Goal: Register for event/course

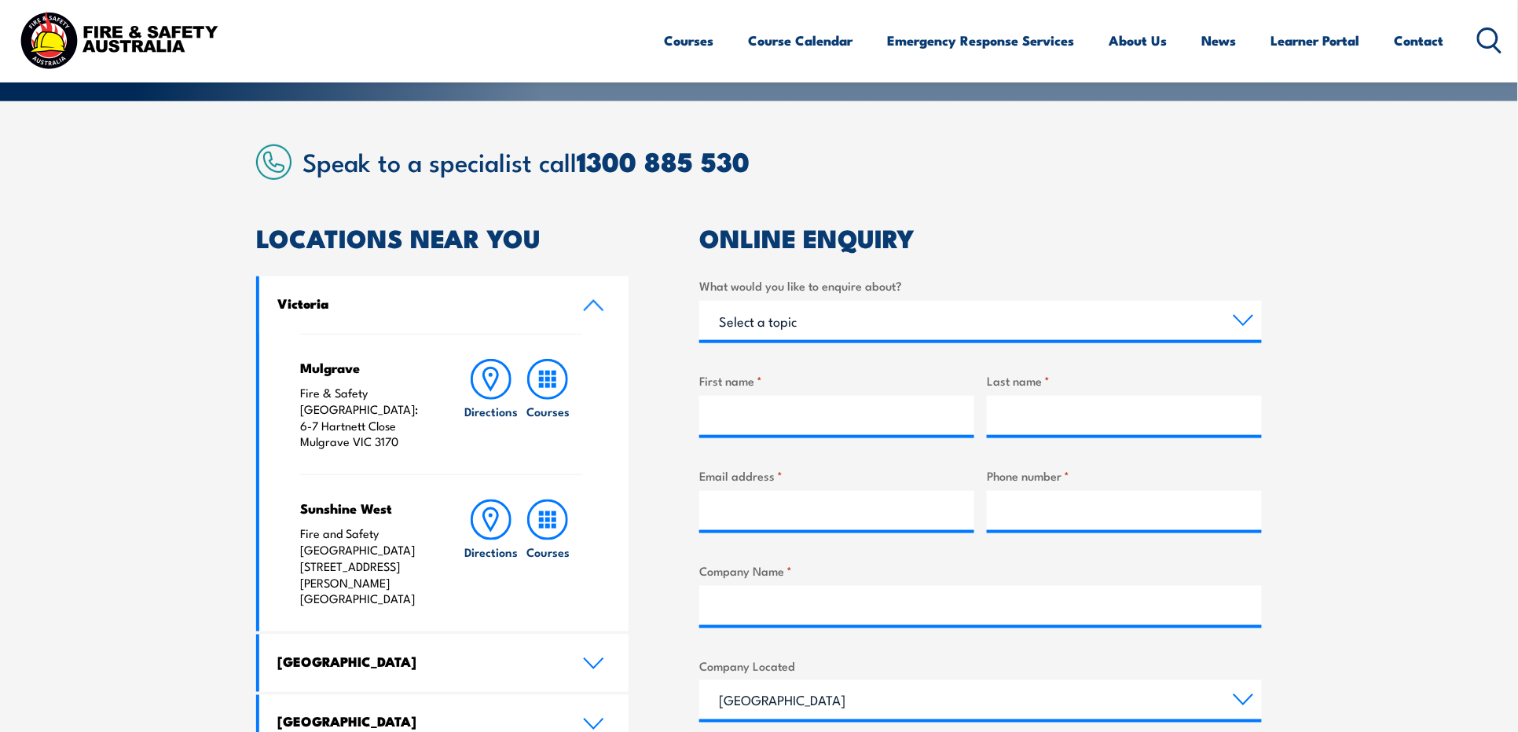
scroll to position [523, 0]
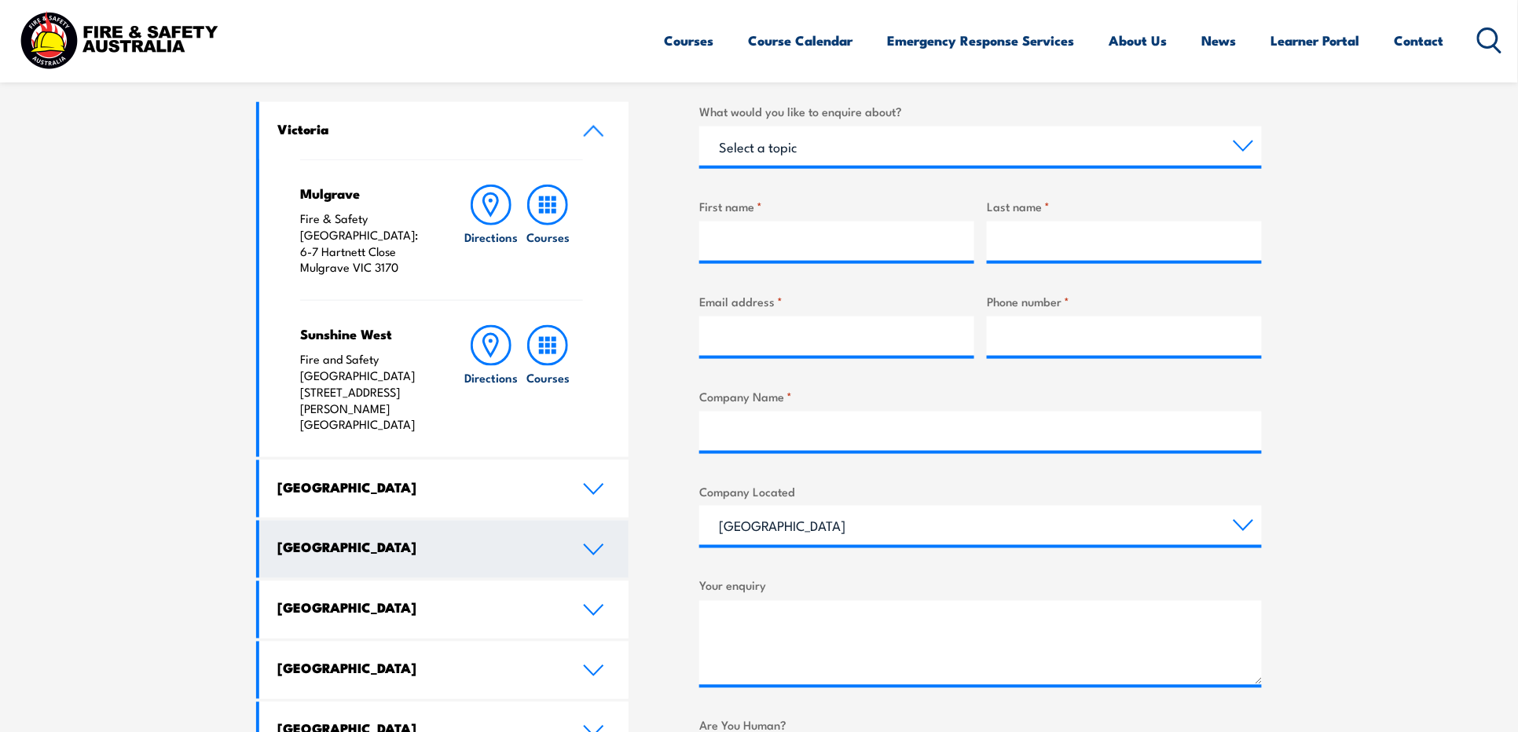
click at [325, 521] on link "Queensland" at bounding box center [443, 549] width 369 height 57
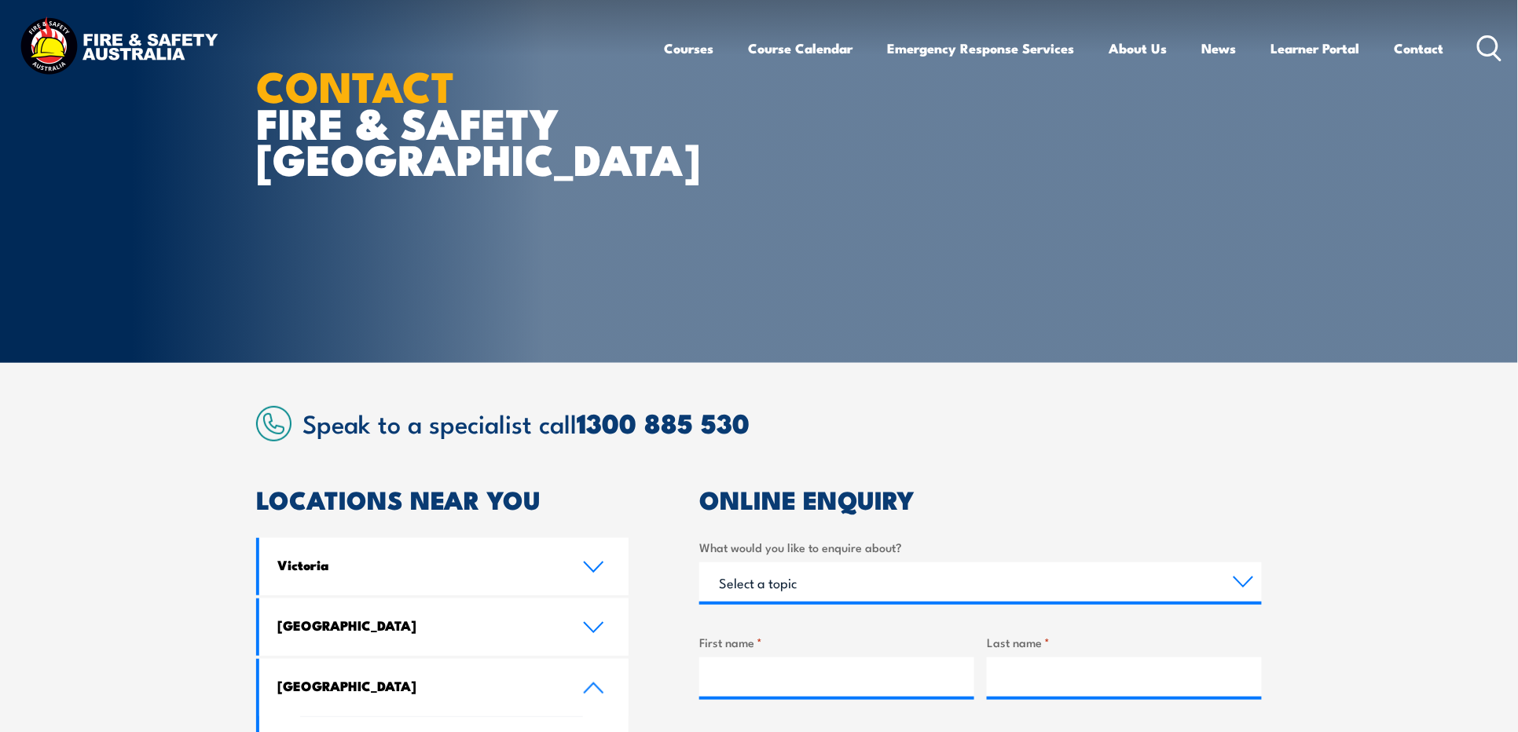
scroll to position [0, 0]
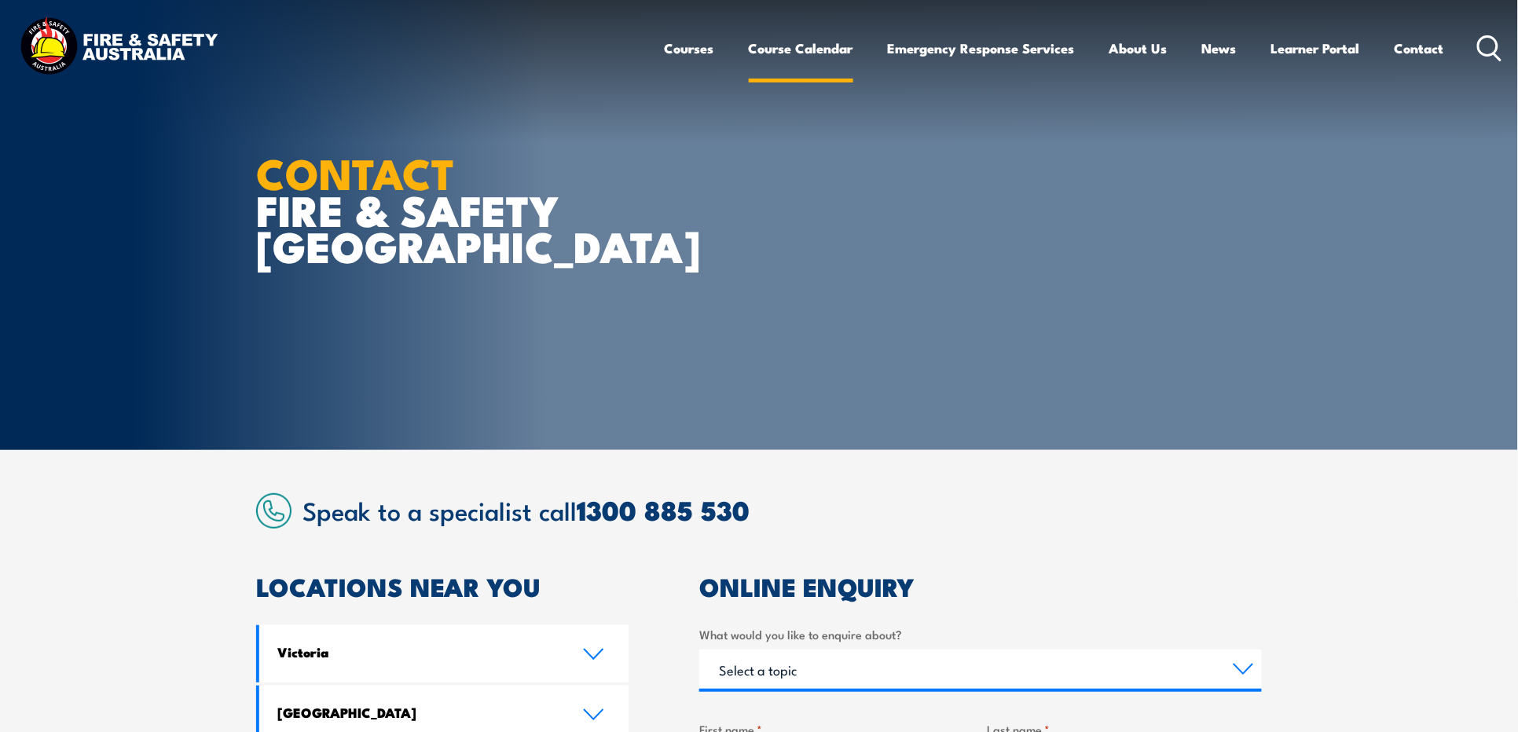
click at [822, 49] on link "Course Calendar" at bounding box center [801, 49] width 105 height 42
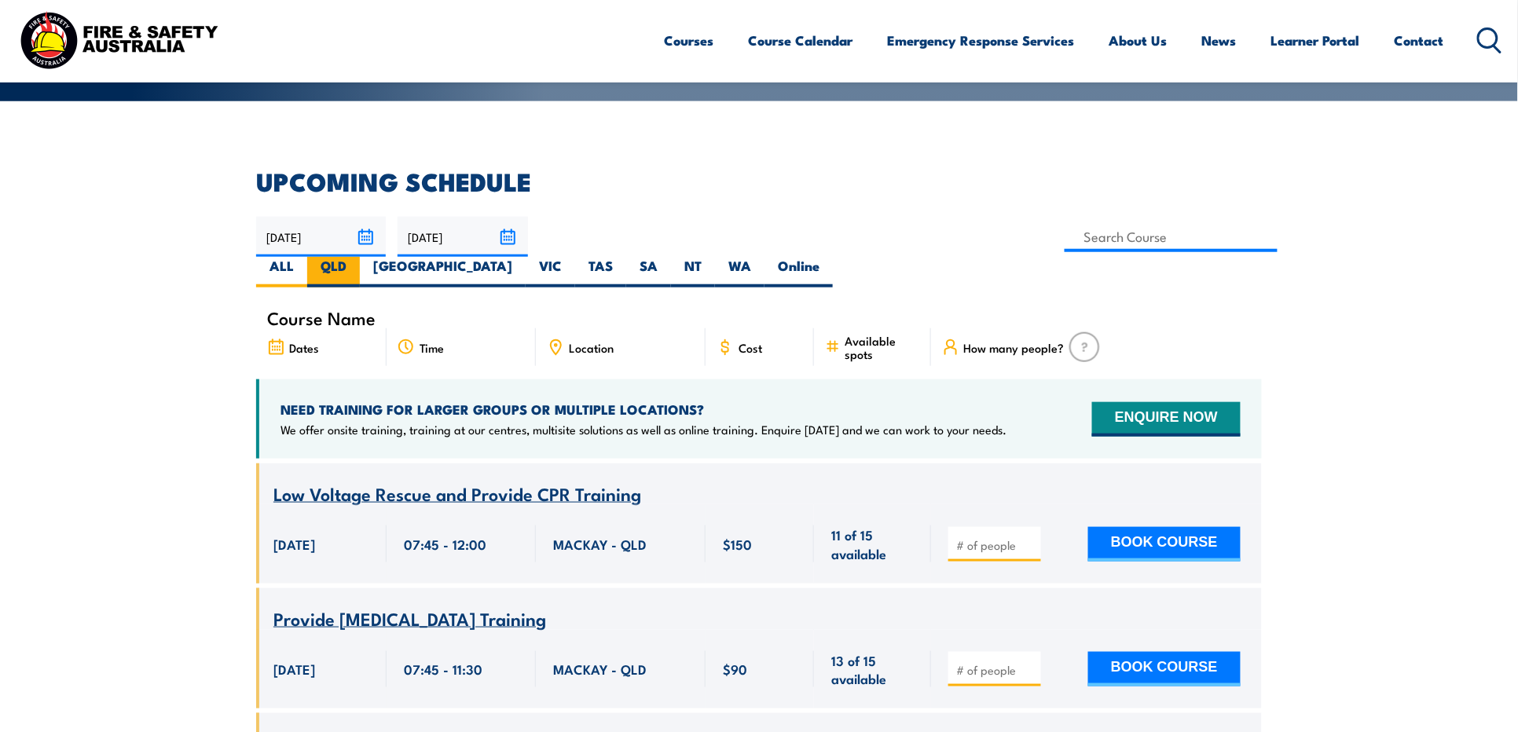
click at [360, 257] on label "QLD" at bounding box center [333, 272] width 53 height 31
click at [357, 257] on input "QLD" at bounding box center [352, 262] width 10 height 10
radio input "true"
click at [1065, 232] on input at bounding box center [1171, 237] width 213 height 31
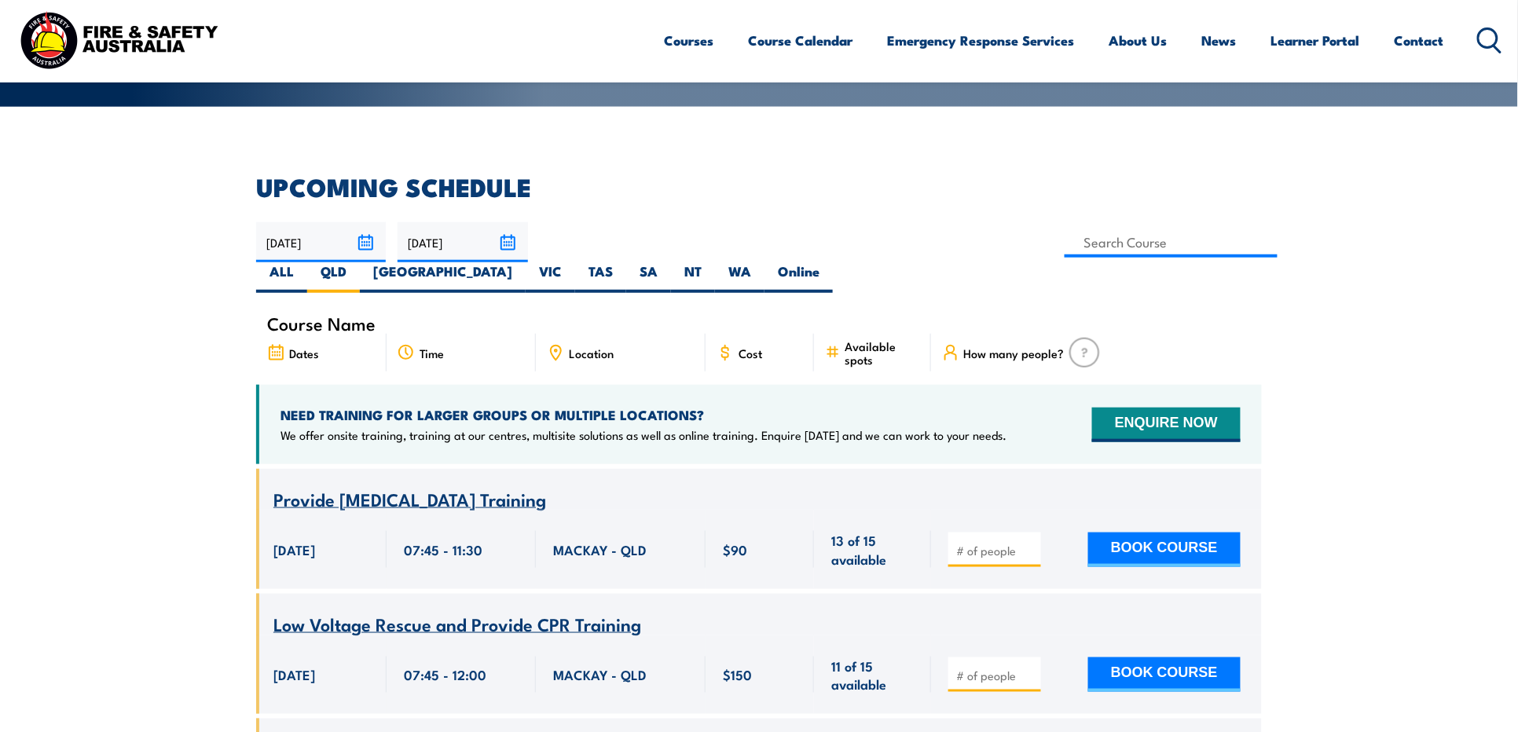
scroll to position [256, 0]
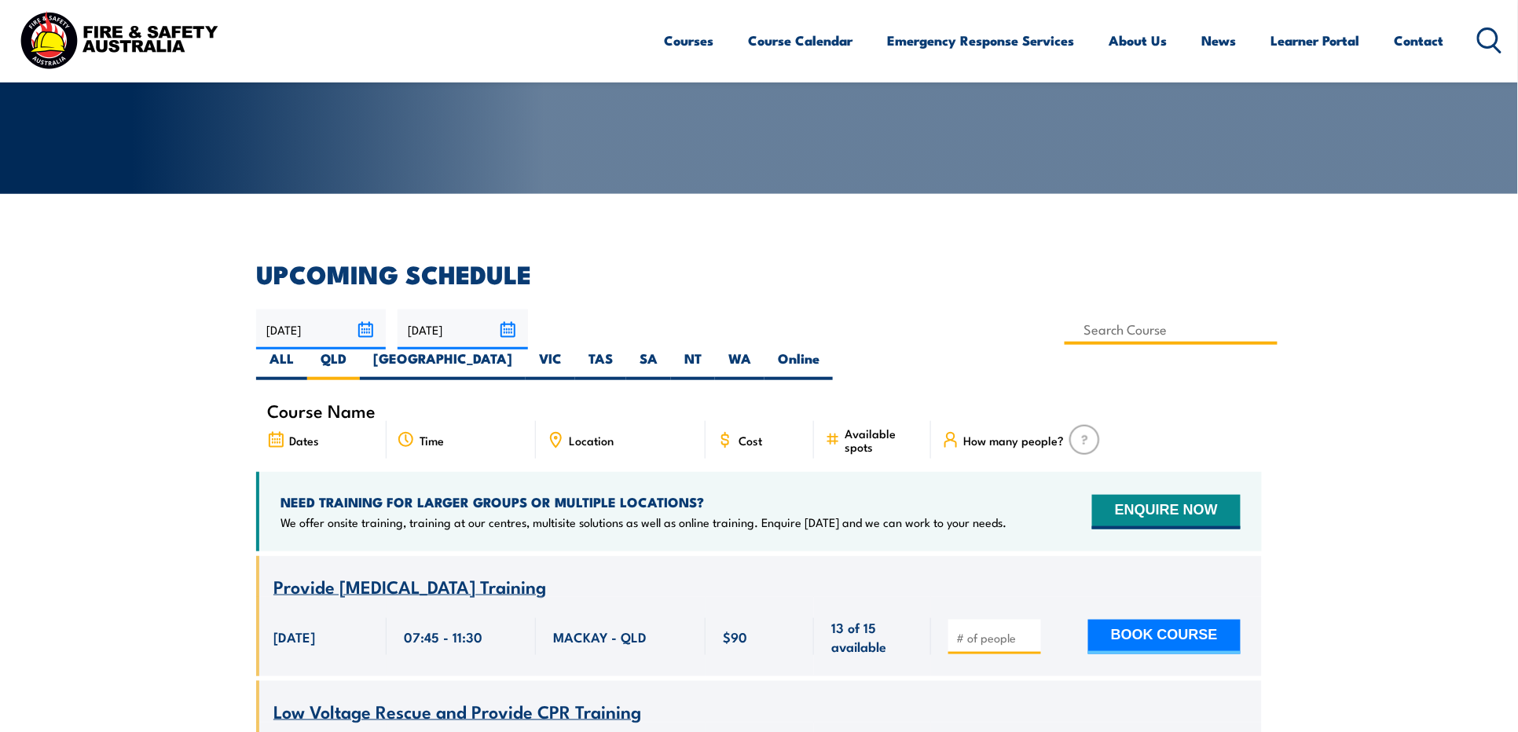
click at [1065, 325] on input at bounding box center [1171, 329] width 213 height 31
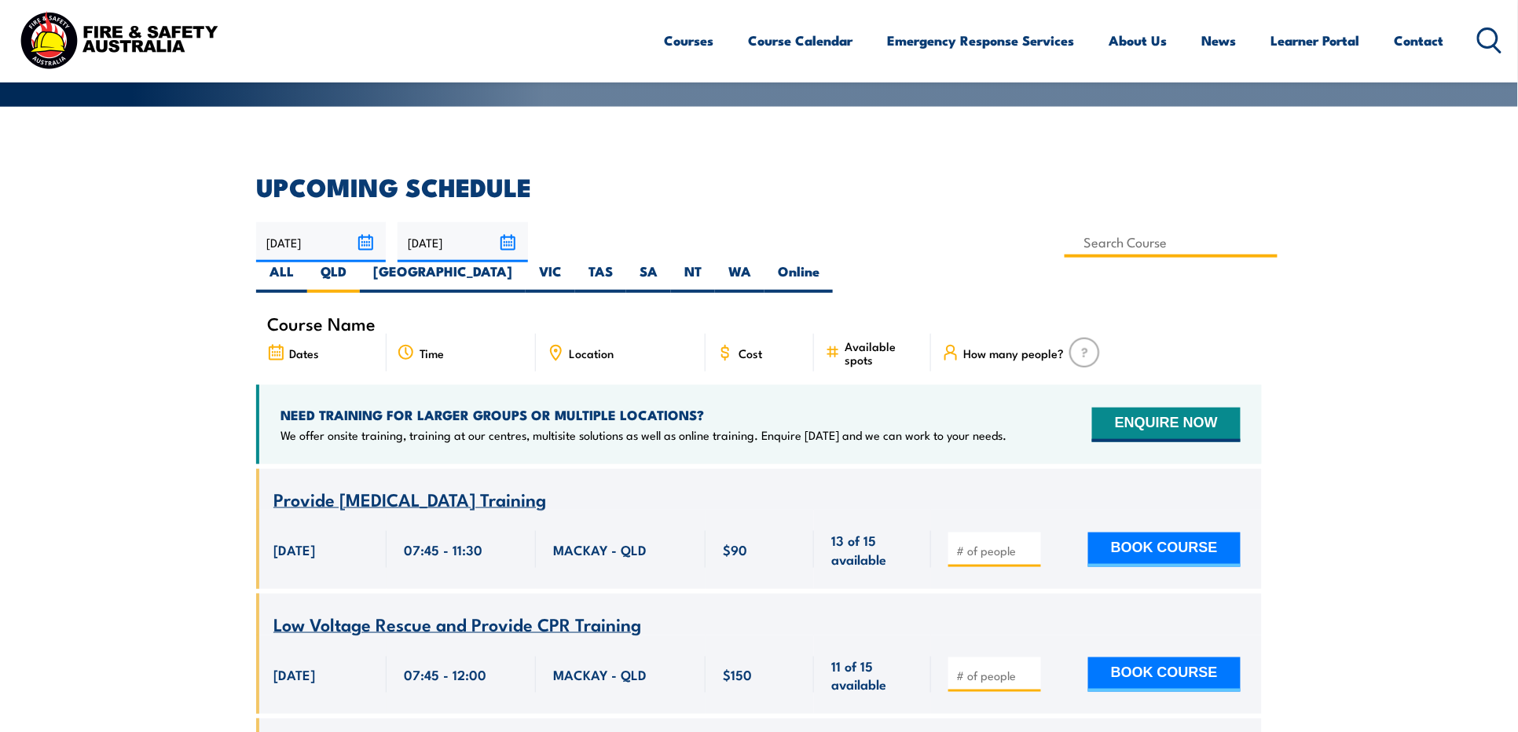
scroll to position [169, 0]
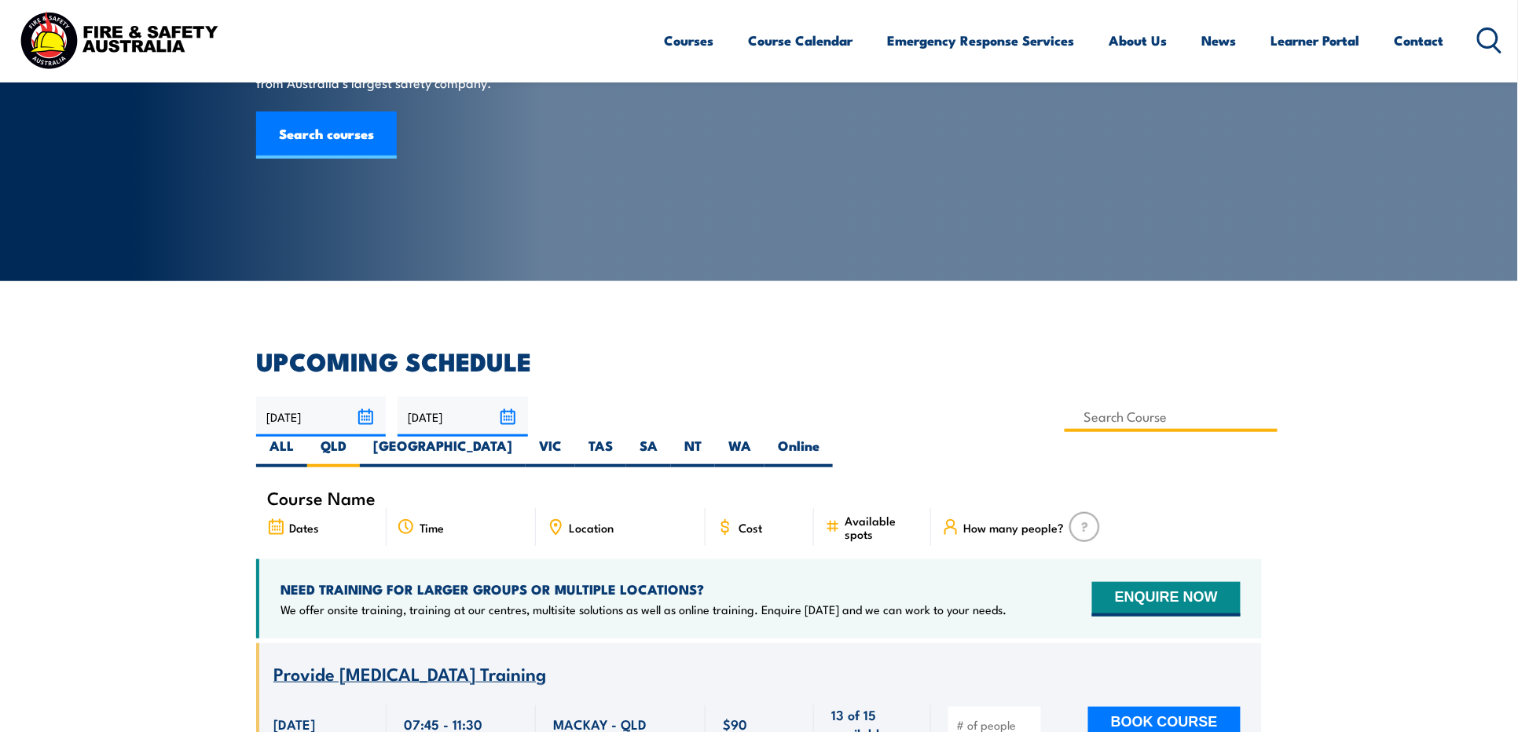
click at [1065, 418] on input at bounding box center [1171, 417] width 213 height 31
type input "QLD Health & Safety Representative Initial 5 Day Training"
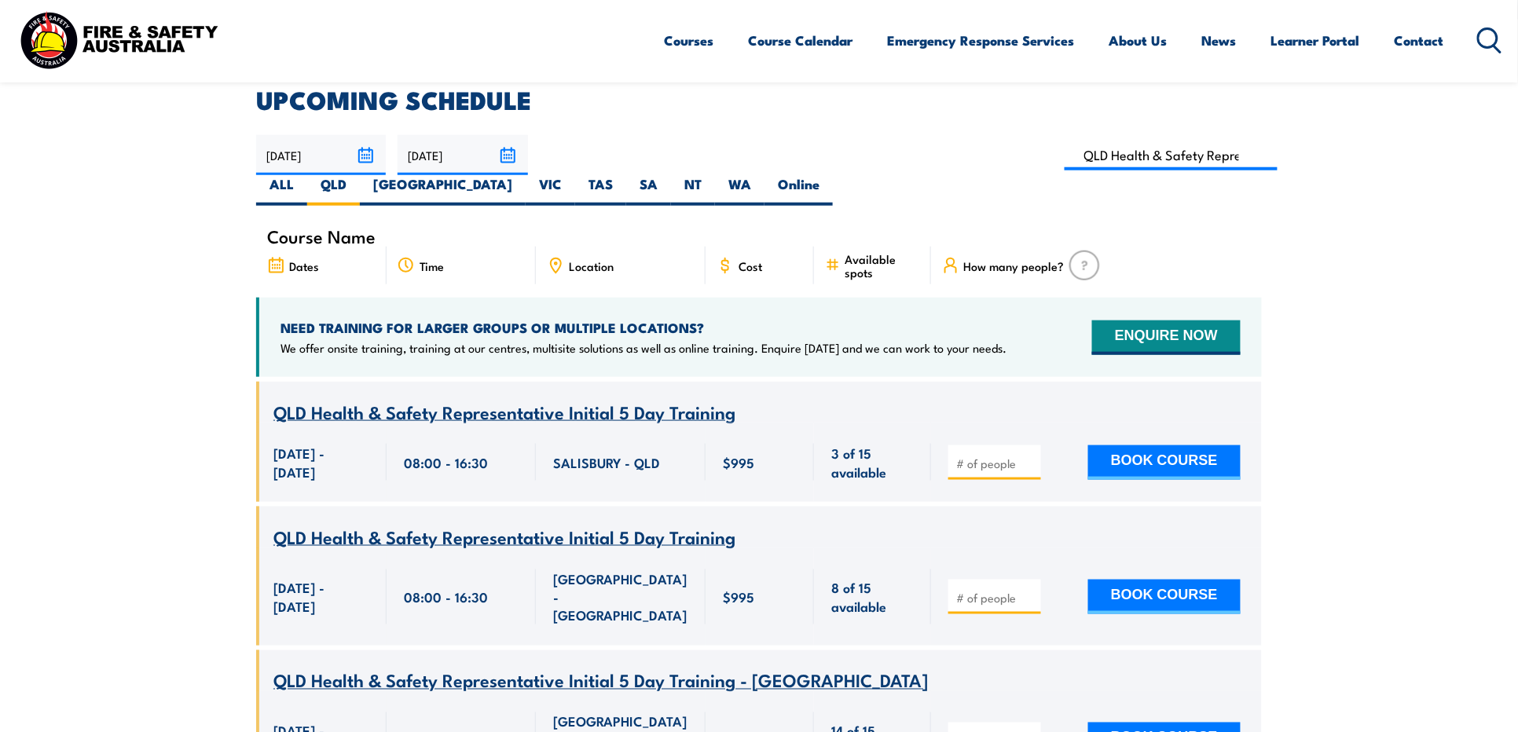
scroll to position [343, 0]
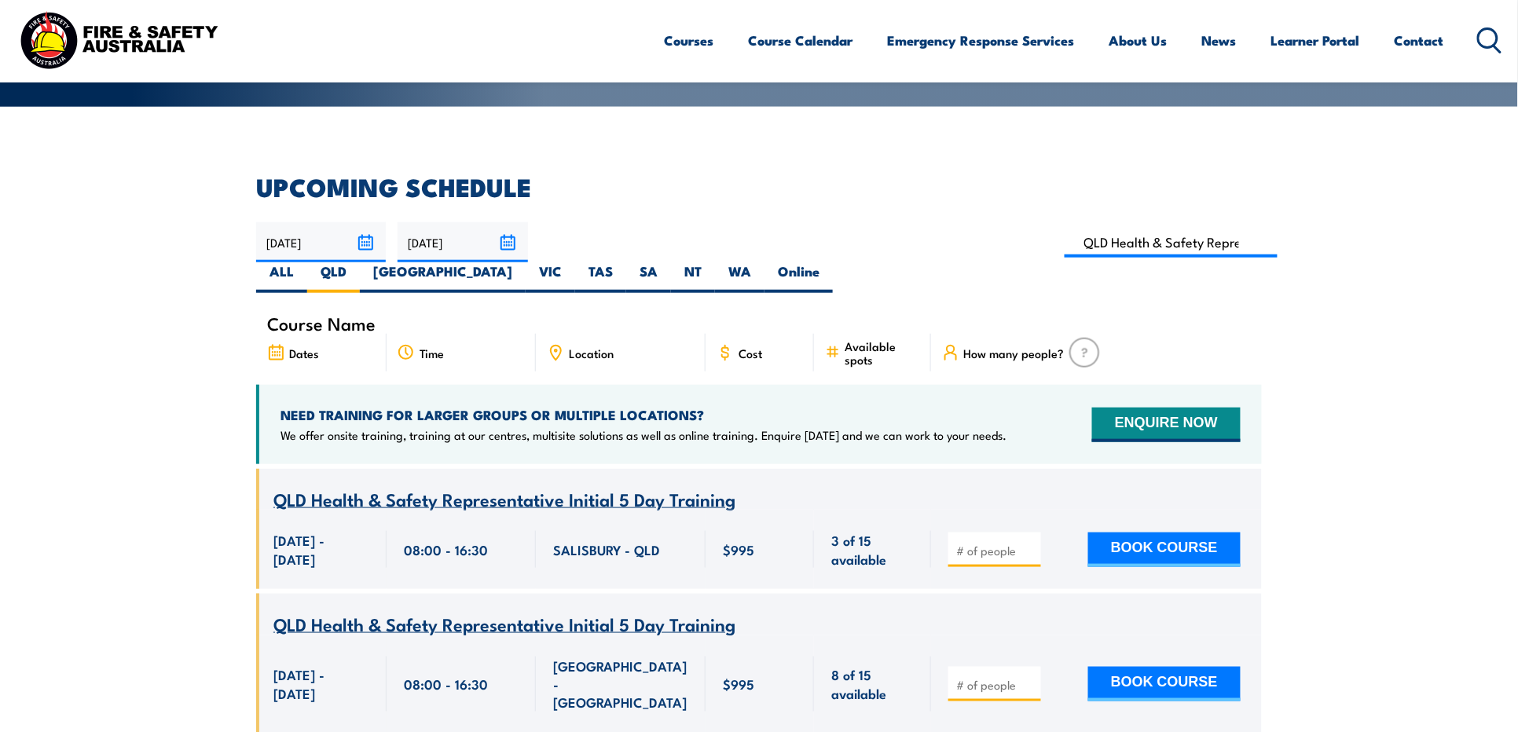
click at [593, 347] on span "Location" at bounding box center [591, 353] width 45 height 13
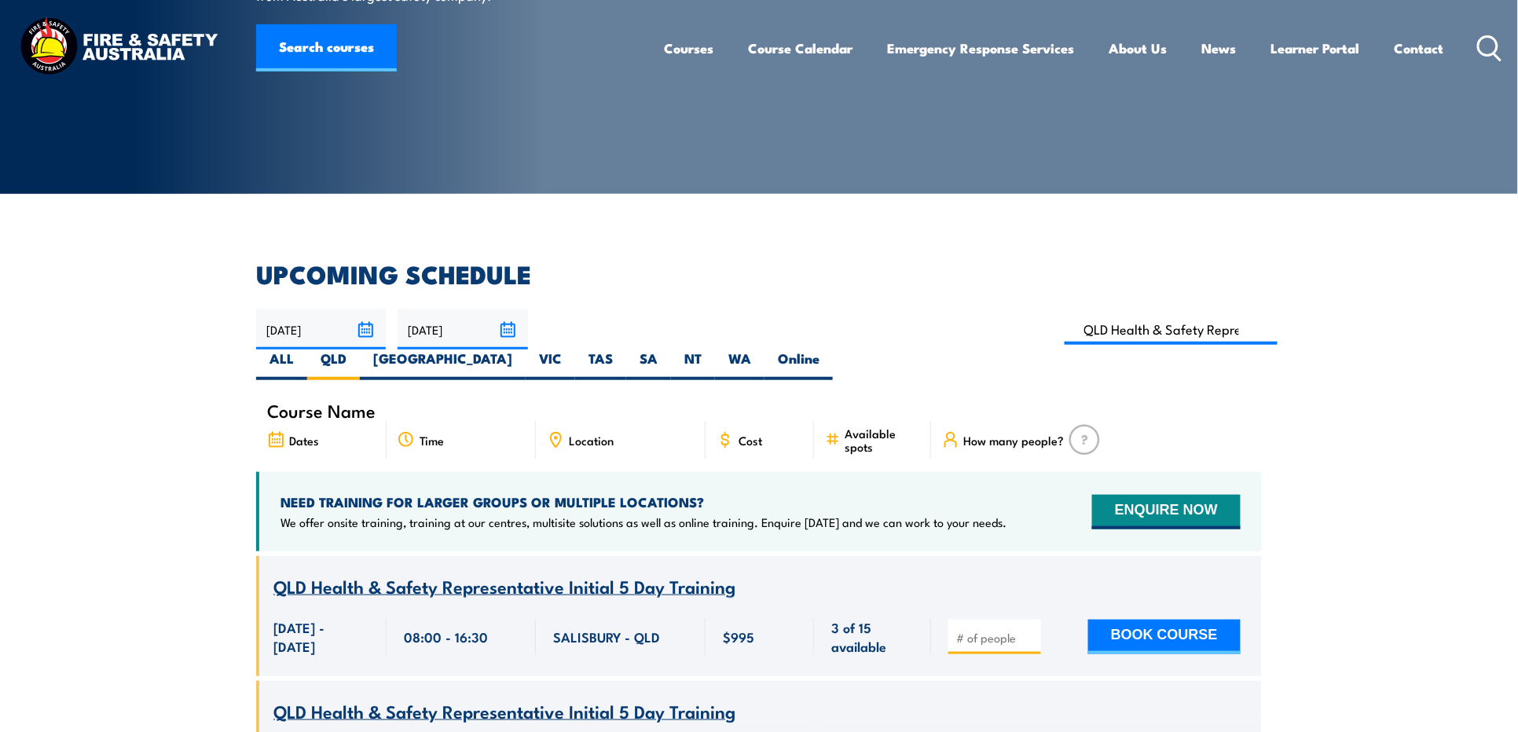
scroll to position [0, 0]
